Goal: Task Accomplishment & Management: Manage account settings

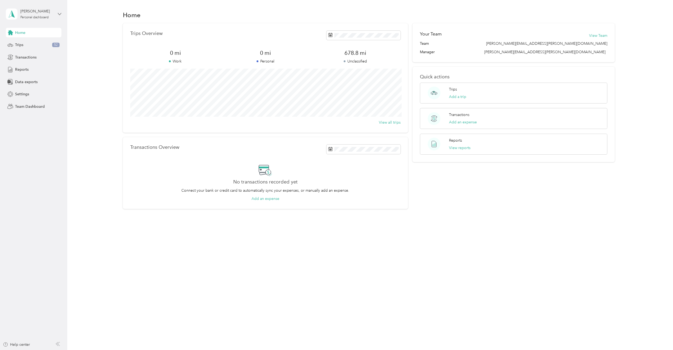
click at [58, 15] on icon at bounding box center [60, 14] width 4 height 4
click at [43, 43] on div "Team dashboard" at bounding box center [92, 43] width 164 height 9
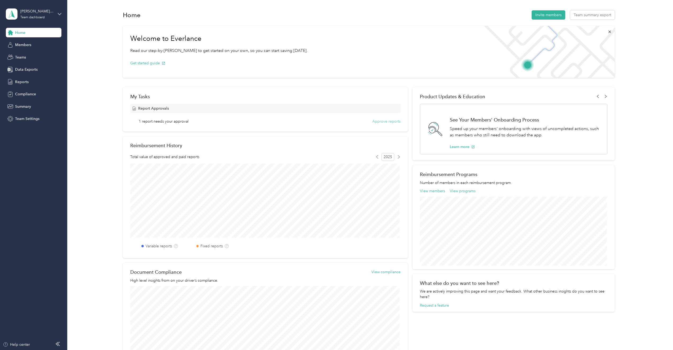
click at [377, 122] on button "Approve reports" at bounding box center [387, 122] width 28 height 6
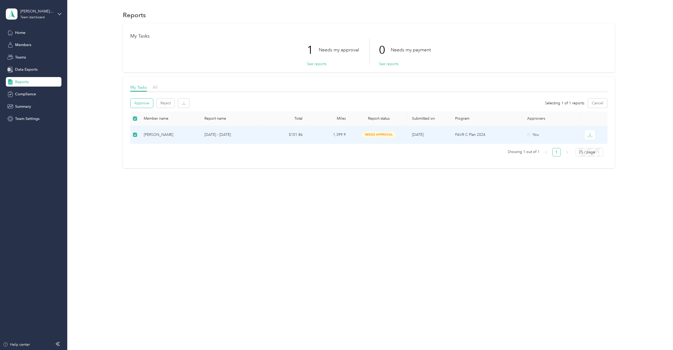
click at [143, 104] on button "Approve" at bounding box center [142, 103] width 23 height 9
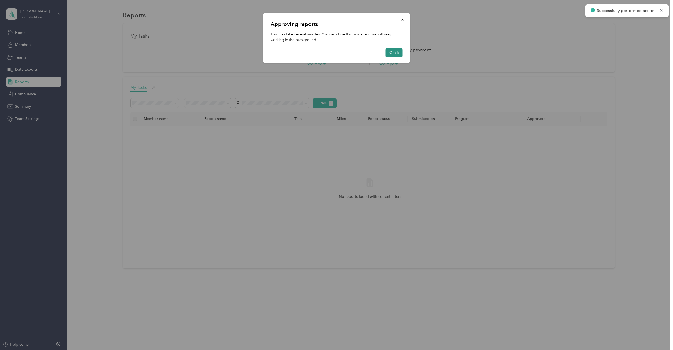
click at [391, 55] on button "Got it" at bounding box center [394, 52] width 17 height 9
